Goal: Information Seeking & Learning: Learn about a topic

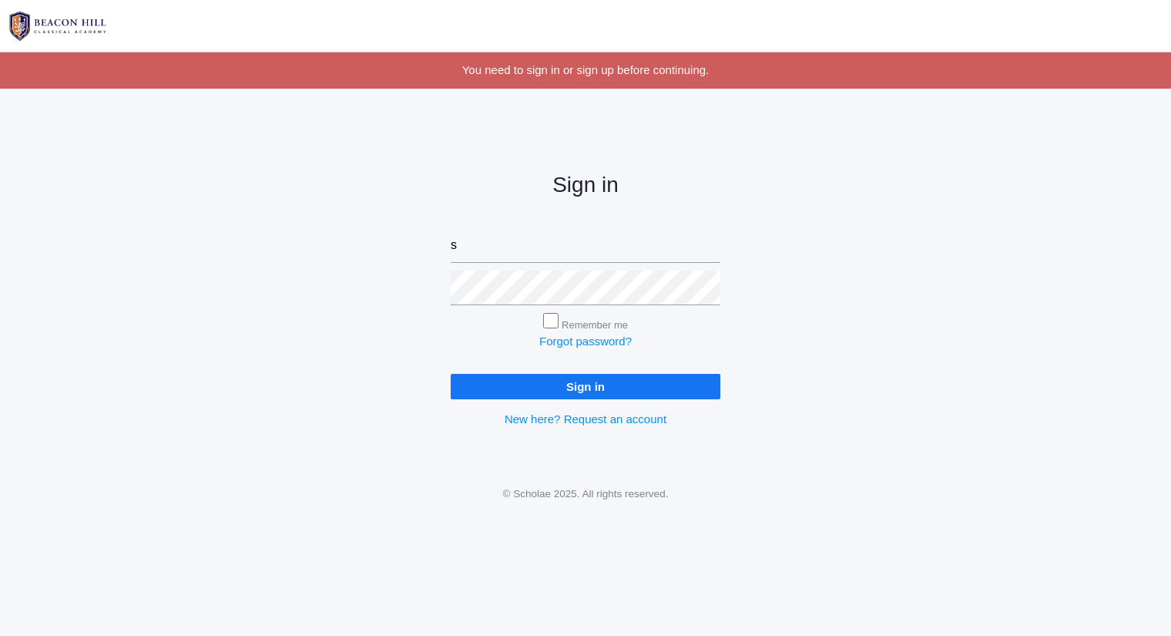
type input "[PERSON_NAME][EMAIL_ADDRESS][DOMAIN_NAME]"
click at [451, 374] on input "Sign in" at bounding box center [586, 386] width 270 height 25
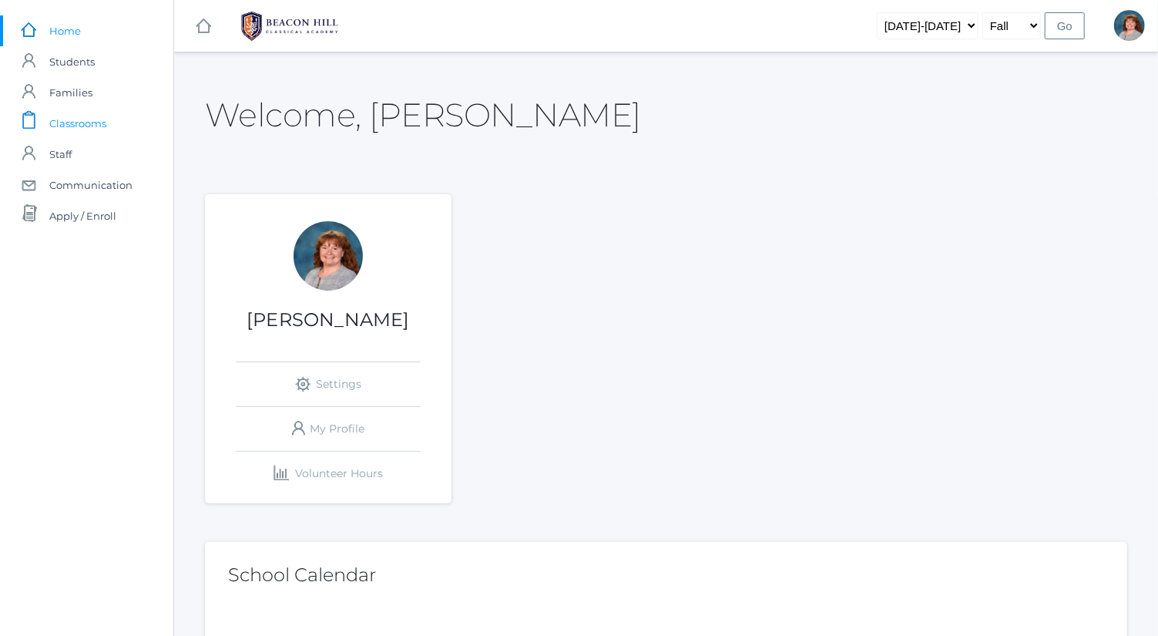
click at [112, 115] on link "icons/clipboard/plain Created with Sketch. Classrooms" at bounding box center [86, 123] width 173 height 31
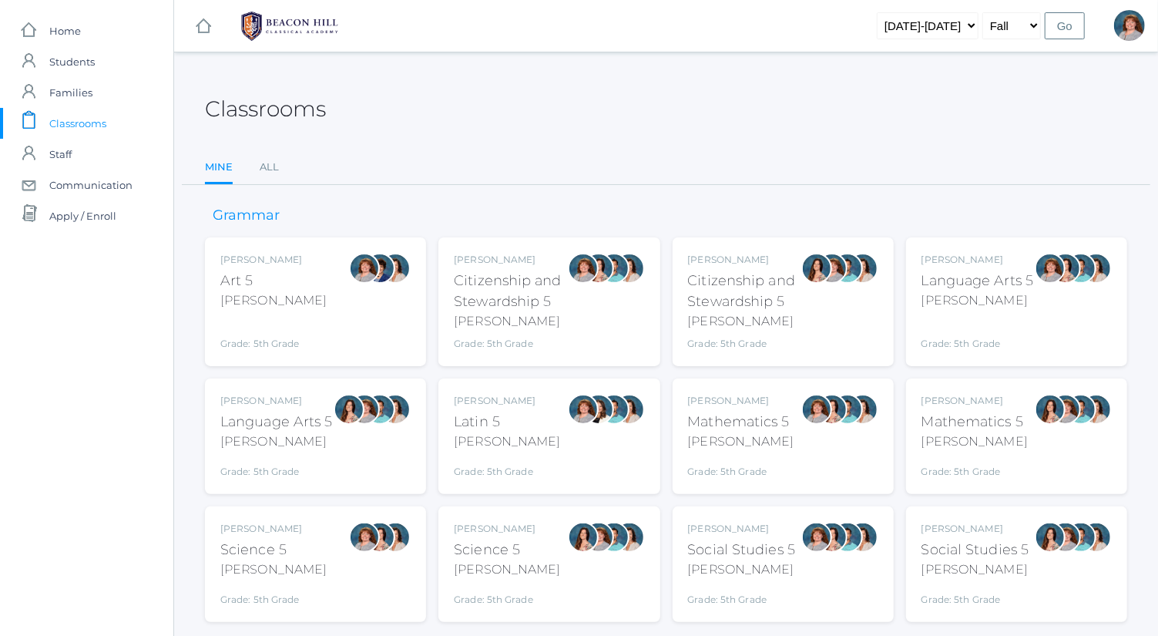
click at [1000, 309] on div "Sarah Bence Language Arts 5 Bence Grade: 5th Grade 05LA" at bounding box center [977, 302] width 112 height 98
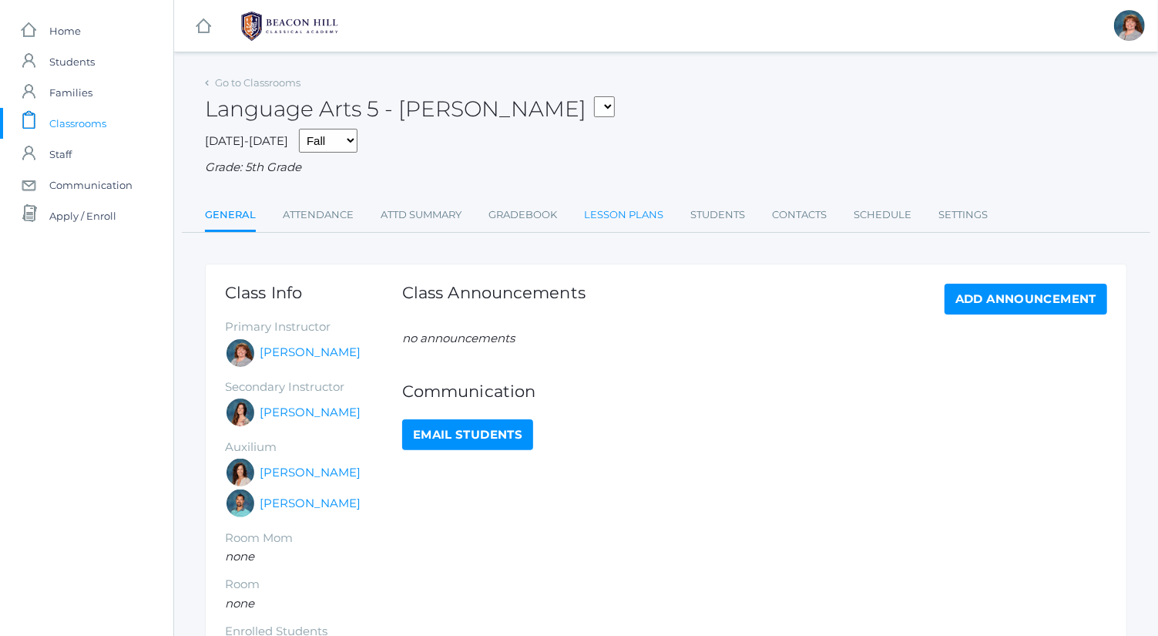
click at [626, 214] on link "Lesson Plans" at bounding box center [623, 215] width 79 height 31
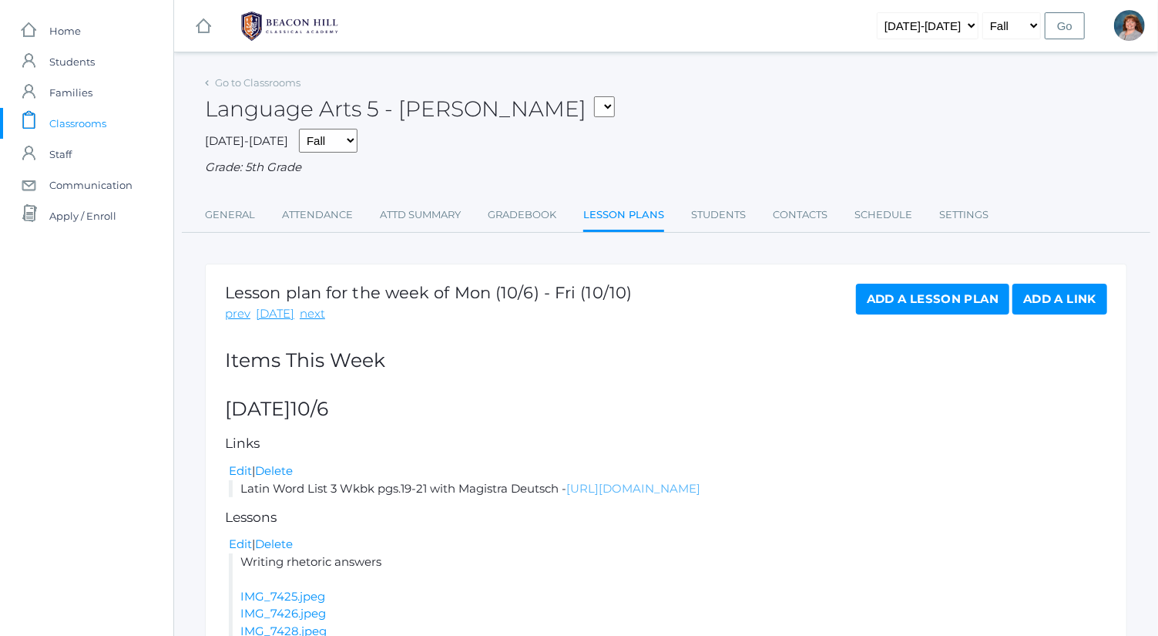
click at [665, 481] on link "[URL][DOMAIN_NAME]" at bounding box center [633, 488] width 134 height 15
click at [276, 90] on div "Go to Classrooms" at bounding box center [253, 82] width 96 height 15
click at [276, 85] on link "Go to Classrooms" at bounding box center [258, 82] width 86 height 12
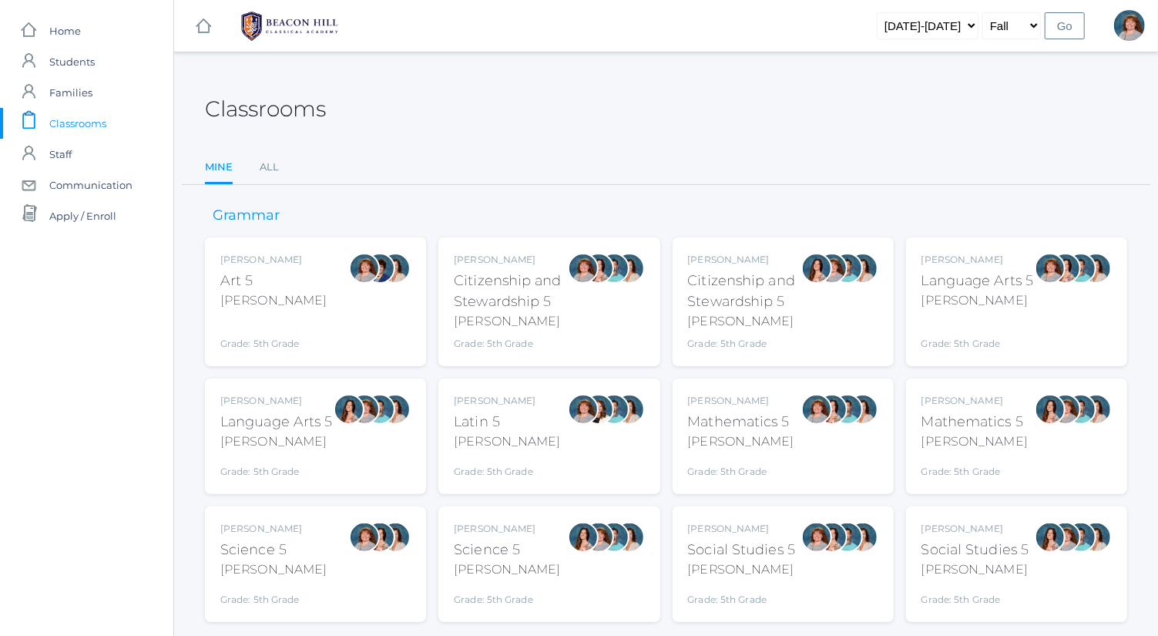
click at [339, 436] on div at bounding box center [349, 436] width 31 height 85
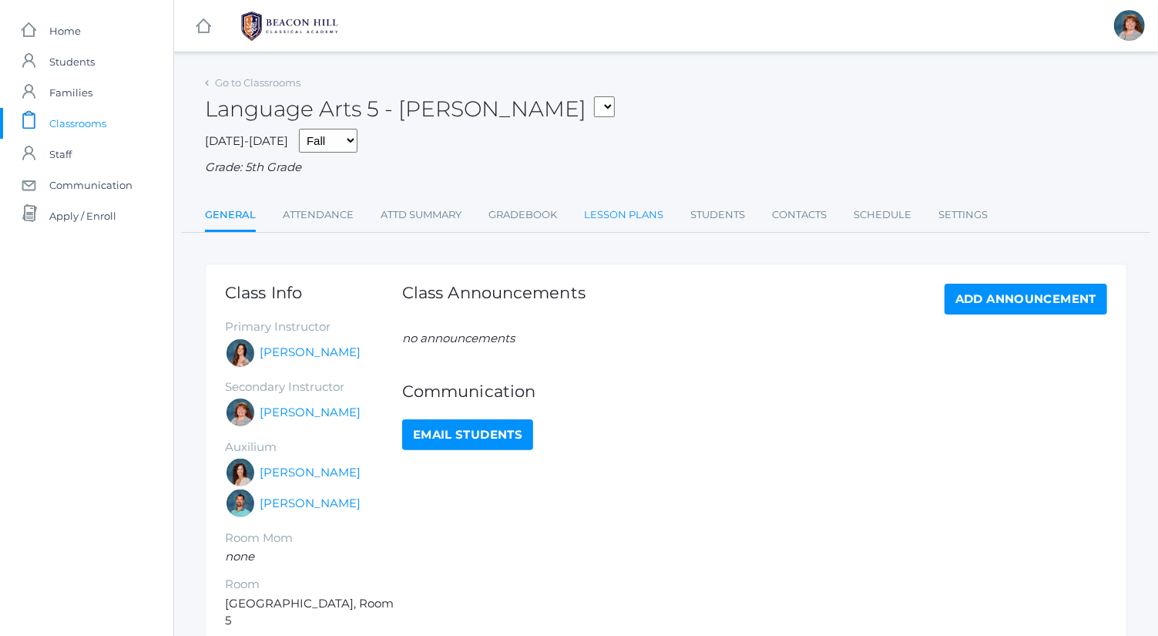
click at [626, 212] on link "Lesson Plans" at bounding box center [623, 215] width 79 height 31
